Goal: Task Accomplishment & Management: Use online tool/utility

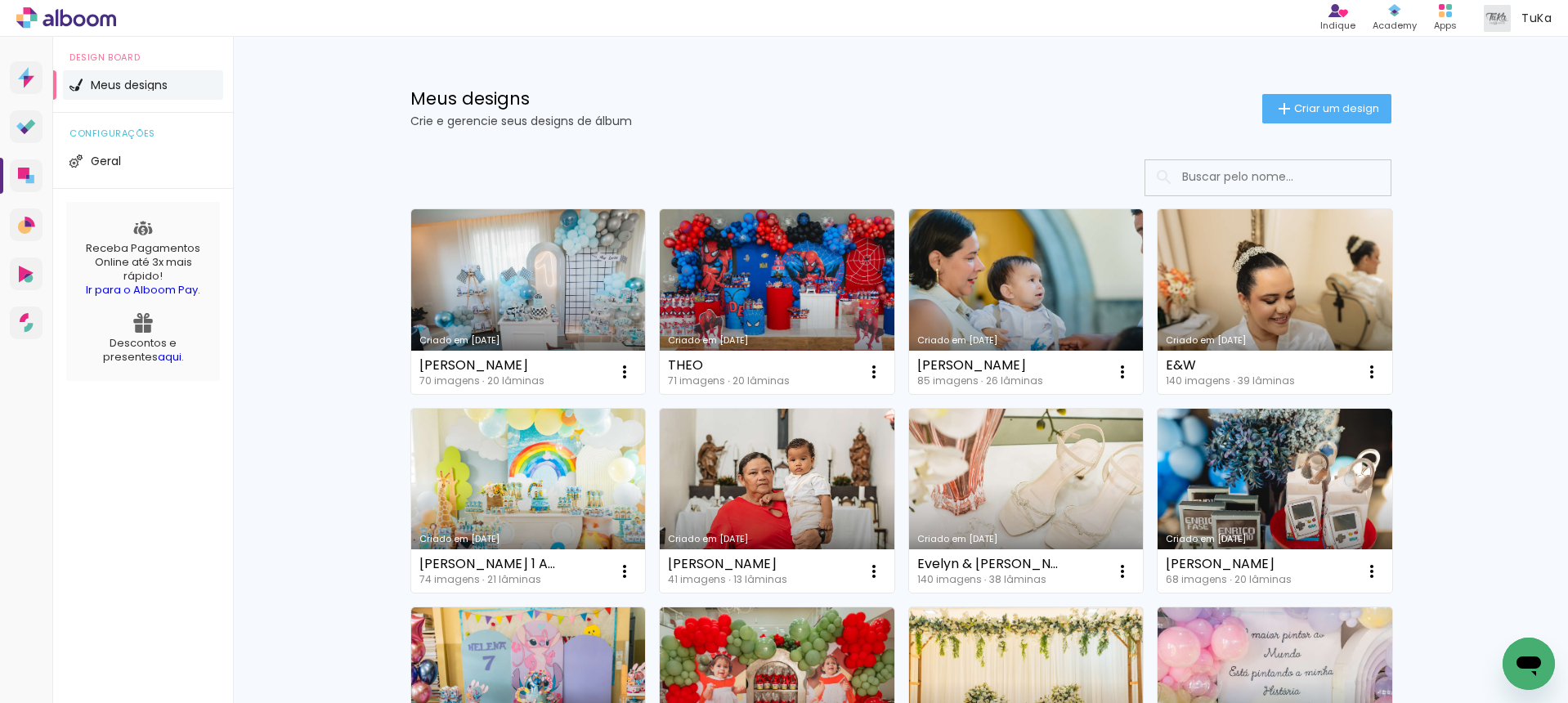
click at [1021, 445] on link "Criado em [DATE]" at bounding box center [1027, 501] width 234 height 185
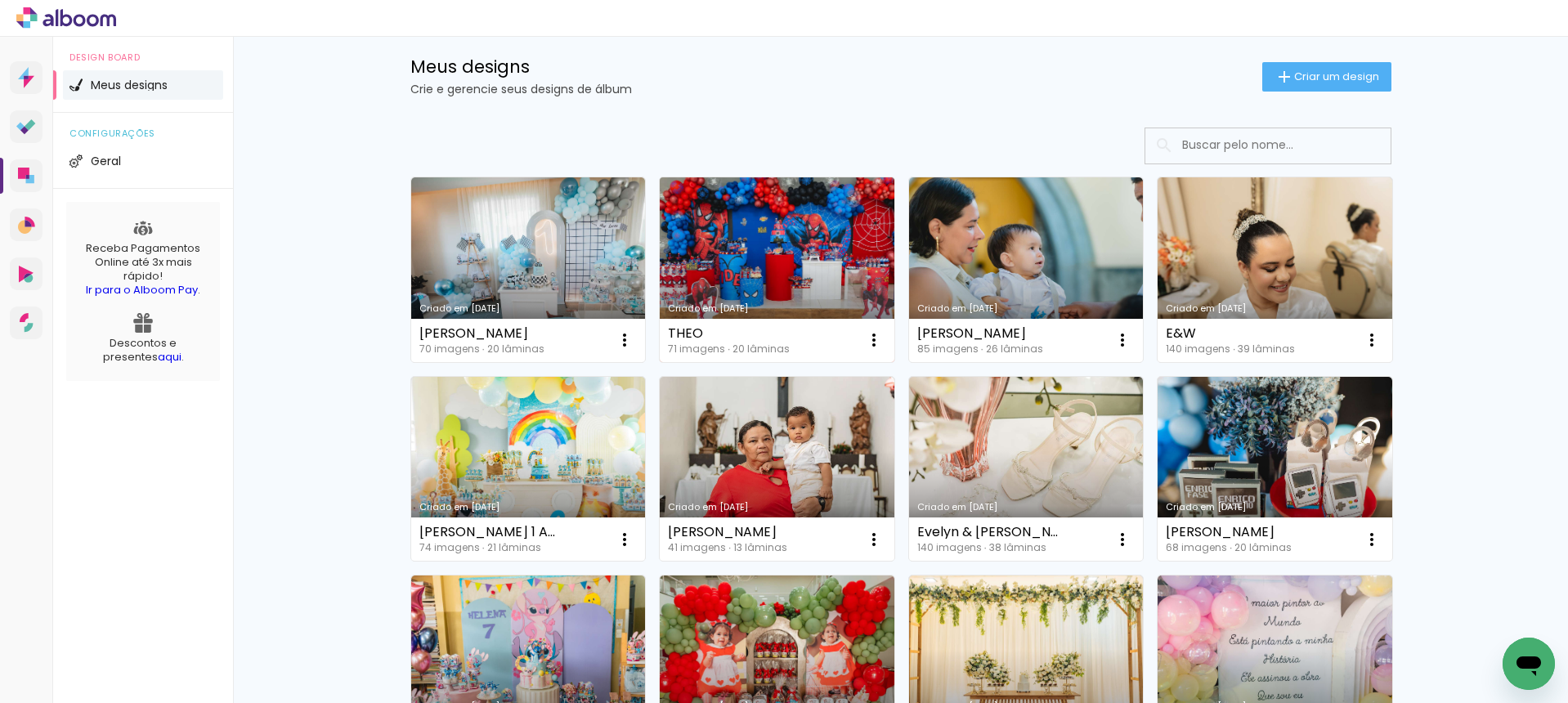
scroll to position [42, 0]
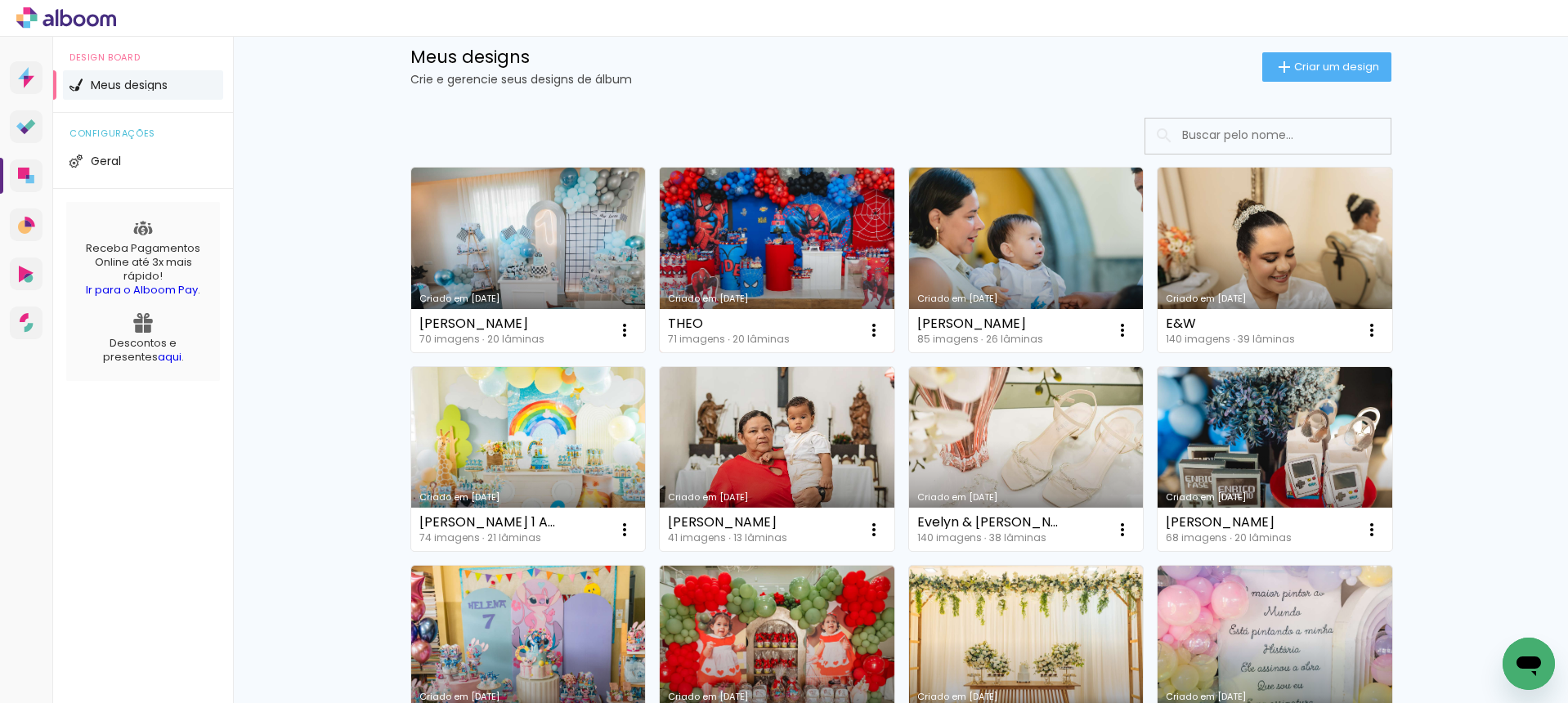
click at [779, 254] on link "Criado em [DATE]" at bounding box center [777, 260] width 234 height 185
